Goal: Task Accomplishment & Management: Use online tool/utility

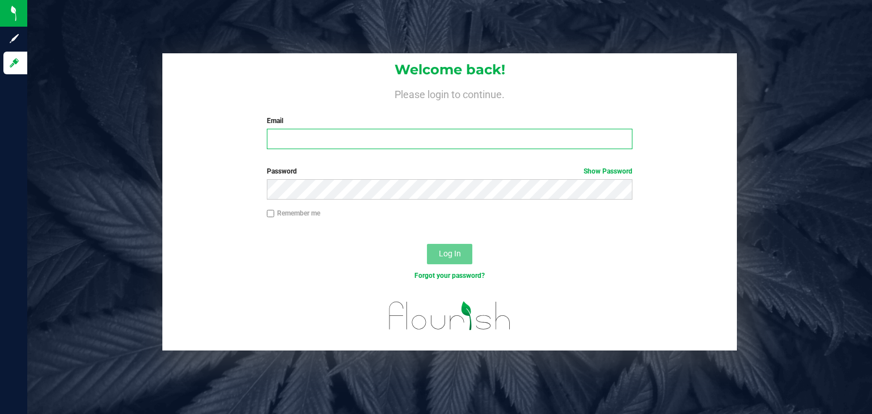
type input "[PERSON_NAME][EMAIL_ADDRESS][DOMAIN_NAME]"
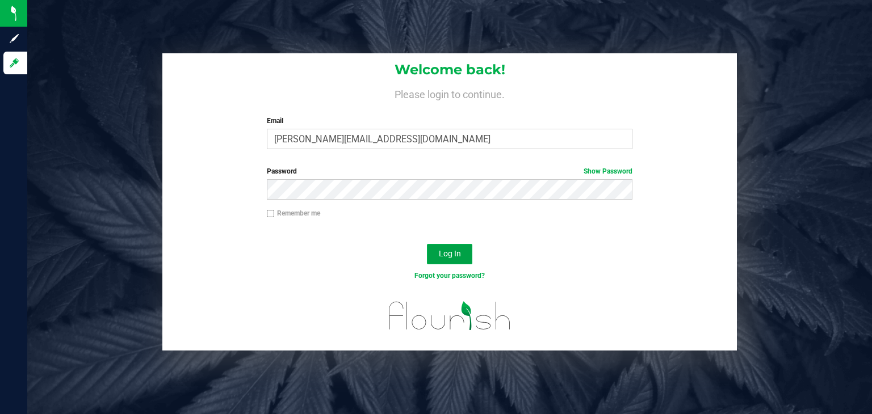
click at [446, 247] on button "Log In" at bounding box center [449, 254] width 45 height 20
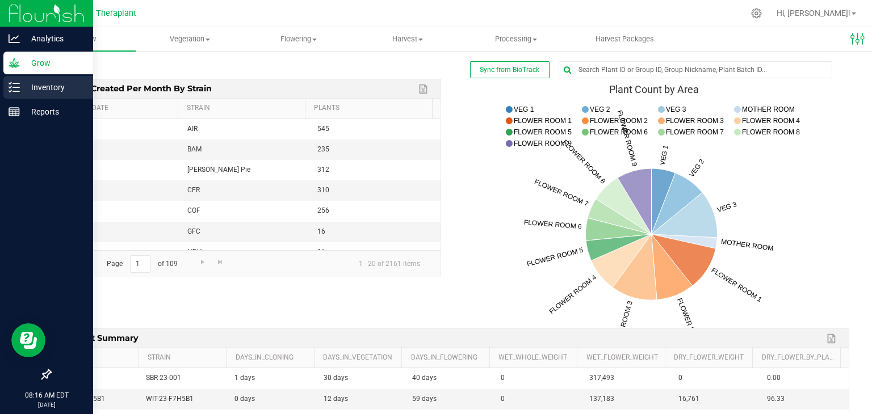
click at [20, 83] on p "Inventory" at bounding box center [54, 88] width 68 height 14
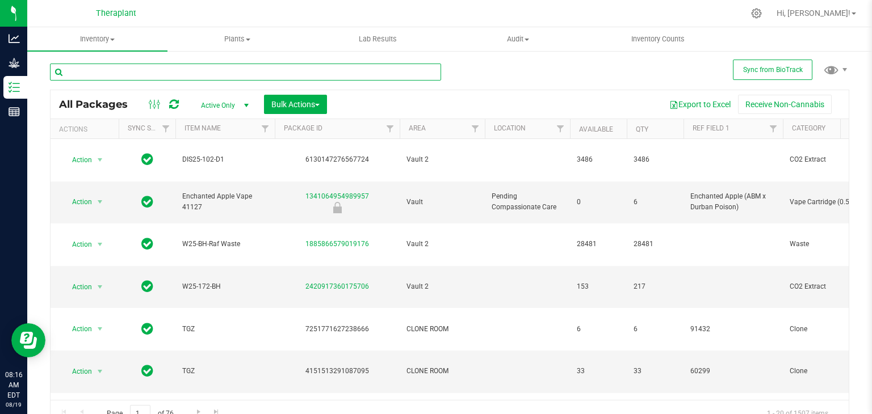
click at [126, 73] on input "text" at bounding box center [245, 72] width 391 height 17
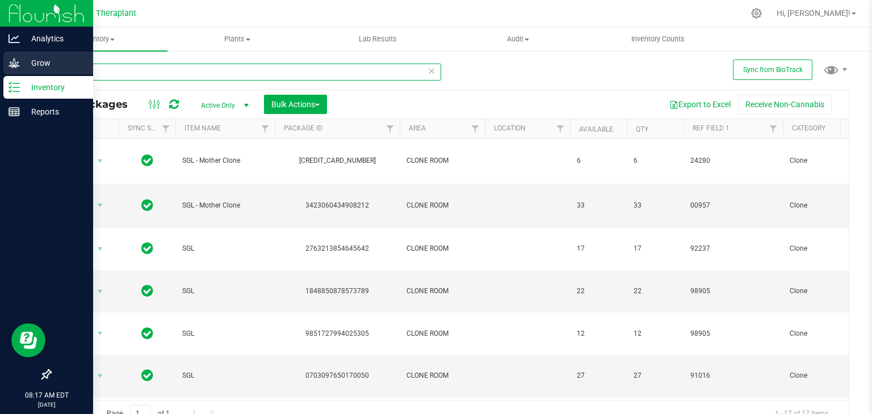
type input "sgl"
click at [30, 62] on p "Grow" at bounding box center [54, 63] width 68 height 14
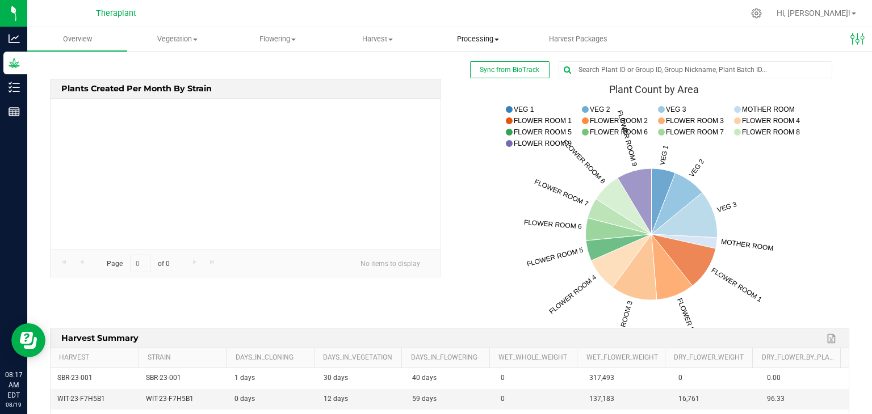
click at [455, 44] on span "Processing" at bounding box center [478, 39] width 99 height 10
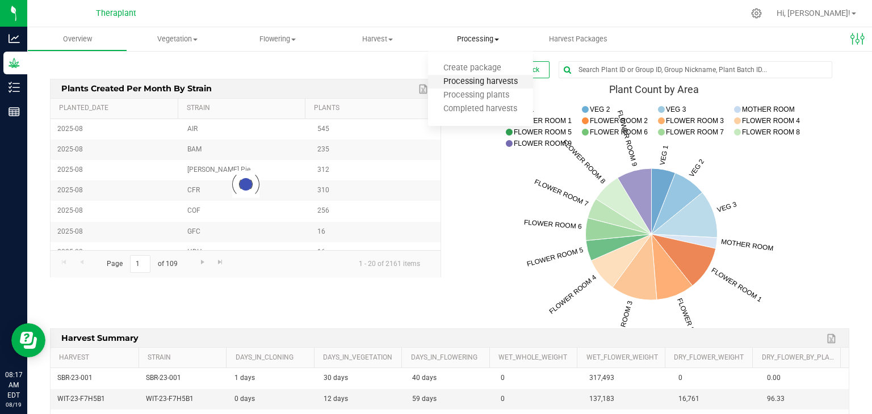
click at [464, 83] on span "Processing harvests" at bounding box center [480, 82] width 105 height 10
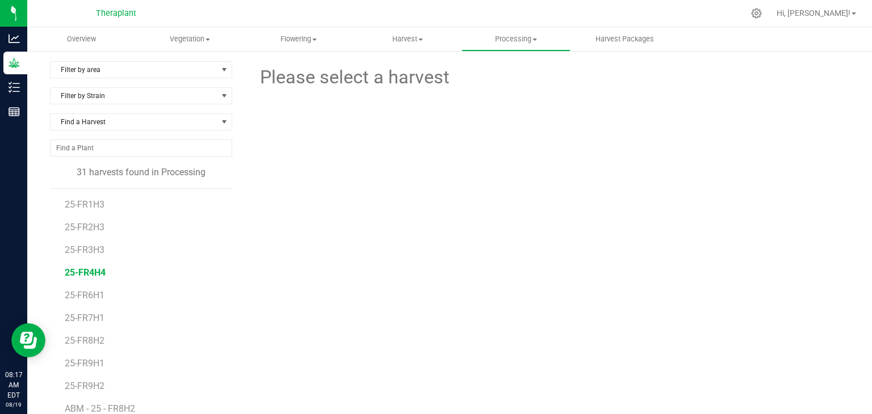
click at [98, 271] on span "25-FR4H4" at bounding box center [85, 272] width 41 height 11
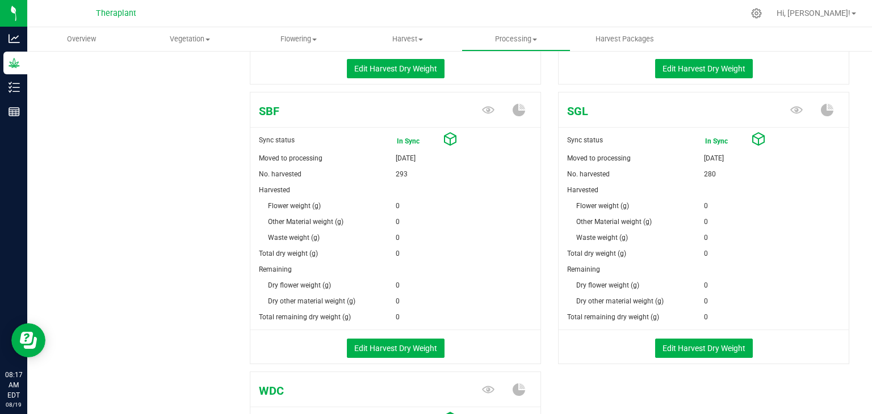
scroll to position [441, 0]
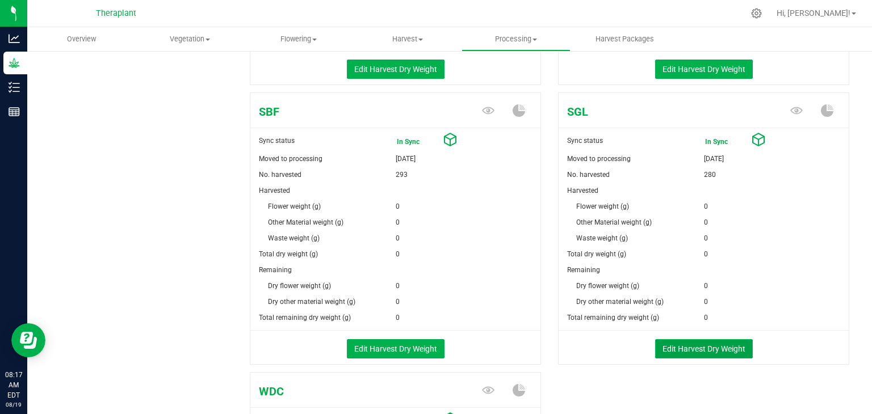
click at [702, 344] on button "Edit Harvest Dry Weight" at bounding box center [704, 349] width 98 height 19
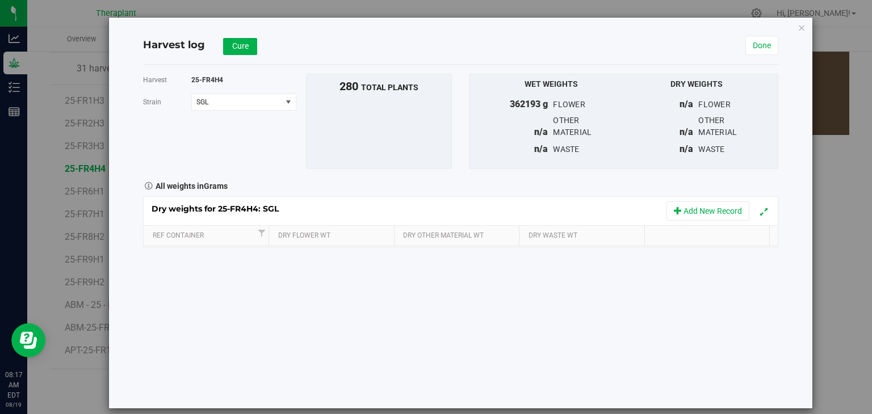
scroll to position [441, 0]
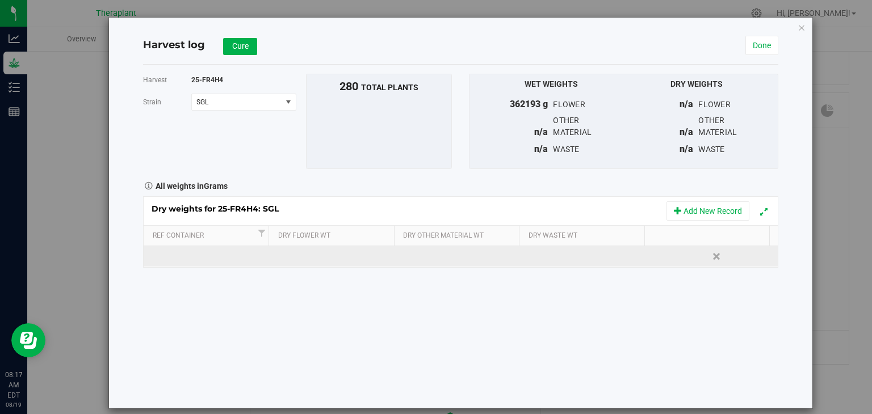
click at [343, 258] on td at bounding box center [333, 256] width 127 height 20
type input "70051"
click at [429, 256] on div "Dry weights for 25-FR4H4: SGL Add New Record Ref Container Dry Flower Wt Dry Ot…" at bounding box center [460, 232] width 635 height 72
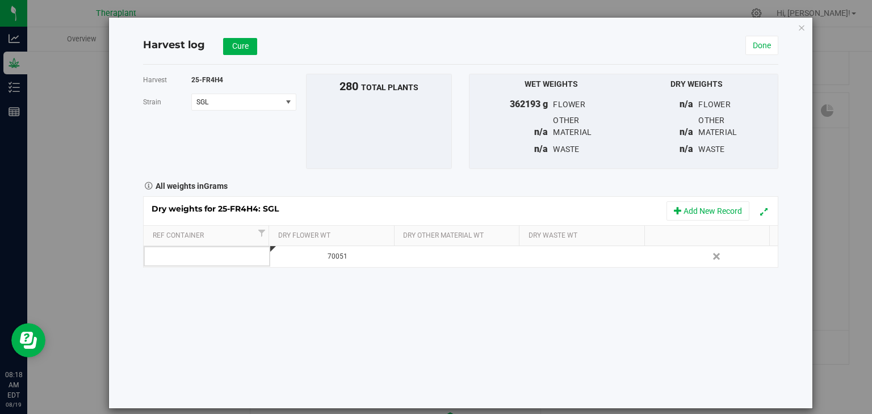
click at [429, 256] on td at bounding box center [460, 256] width 127 height 20
type input "13431"
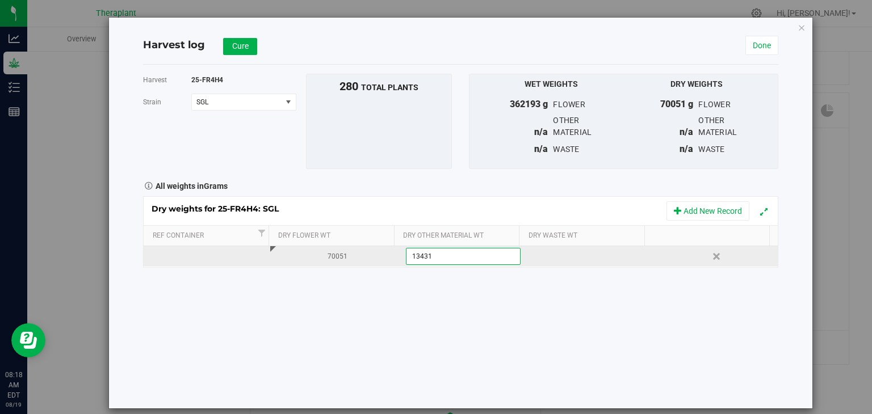
type input "13431.0000 g"
click at [557, 251] on div "Dry weights for 25-FR4H4: SGL Add New Record Ref Container Dry Flower Wt Dry Ot…" at bounding box center [460, 232] width 635 height 72
click at [557, 255] on div at bounding box center [591, 256] width 118 height 17
type input "341"
click at [554, 307] on div "Harvest 25-FR4H4 [GEOGRAPHIC_DATA] SGL Select strain DTF HSB SBF SGL WDC To bul…" at bounding box center [460, 237] width 635 height 344
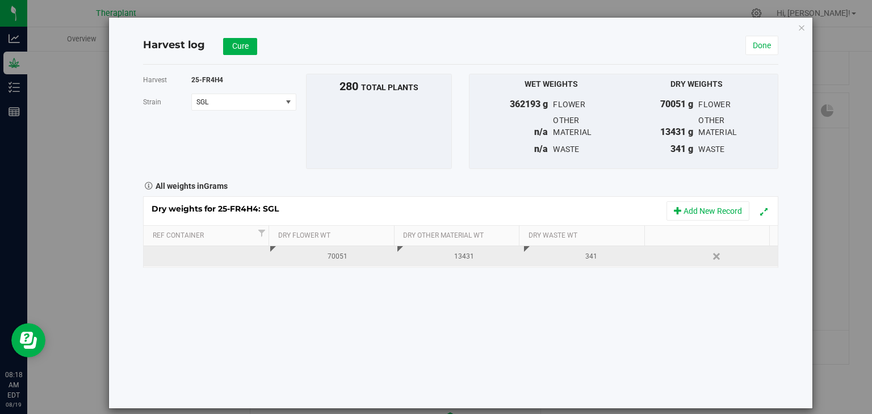
click at [474, 380] on div "Harvest 25-FR4H4 [GEOGRAPHIC_DATA] SGL Select strain DTF HSB SBF SGL WDC To bul…" at bounding box center [460, 237] width 635 height 344
click at [768, 39] on link "Done" at bounding box center [761, 45] width 33 height 19
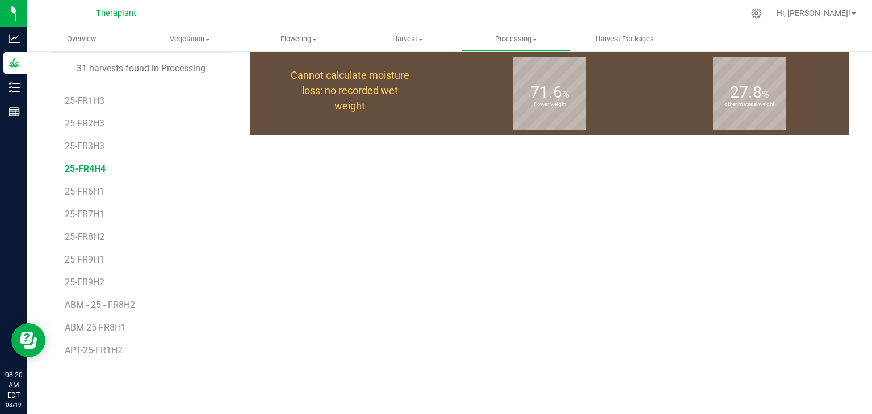
scroll to position [441, 0]
